Goal: Task Accomplishment & Management: Complete application form

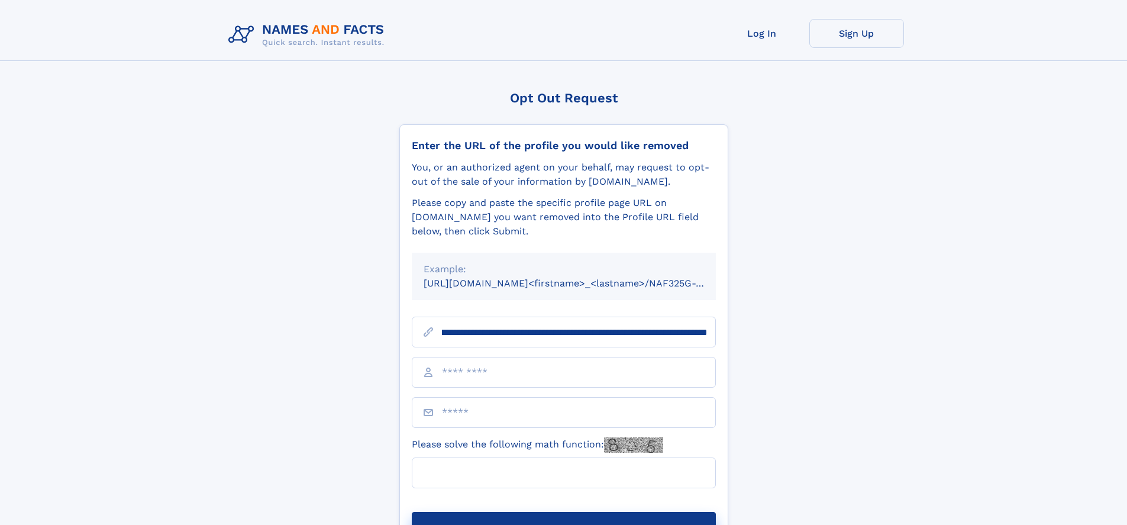
scroll to position [0, 124]
type input "**********"
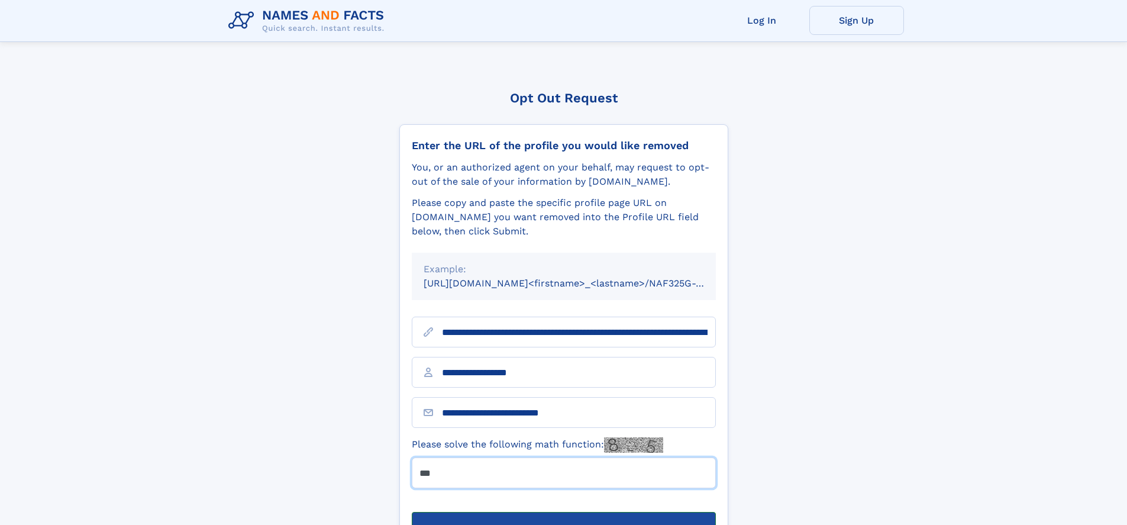
type input "***"
click at [563, 512] on button "Submit Opt Out Request" at bounding box center [564, 531] width 304 height 38
